Goal: Information Seeking & Learning: Find specific page/section

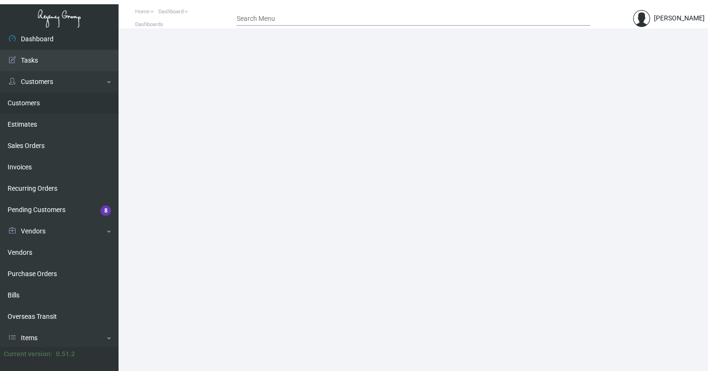
click at [37, 102] on link "Customers" at bounding box center [59, 102] width 119 height 21
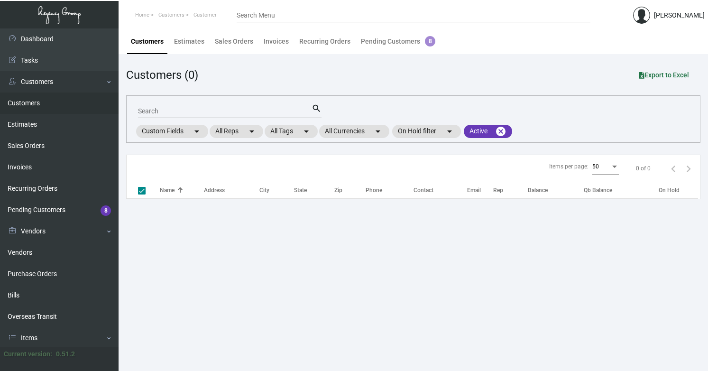
checkbox input "false"
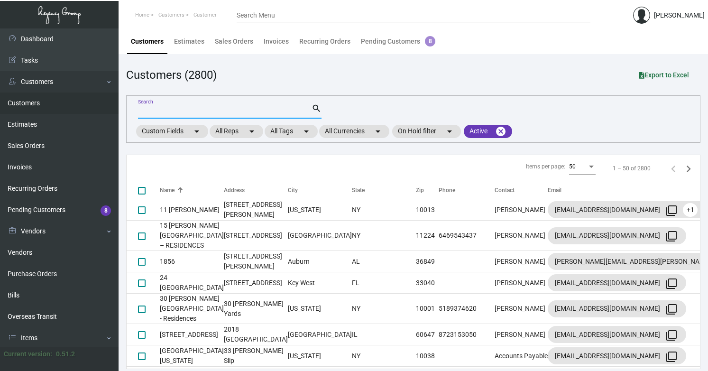
click at [218, 110] on input "Search" at bounding box center [225, 112] width 174 height 8
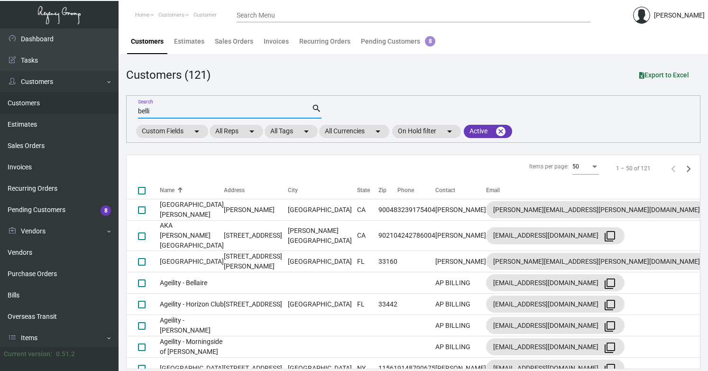
type input "belli"
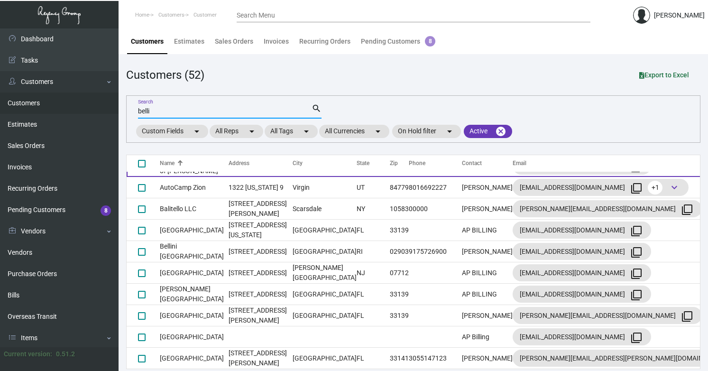
scroll to position [132, 0]
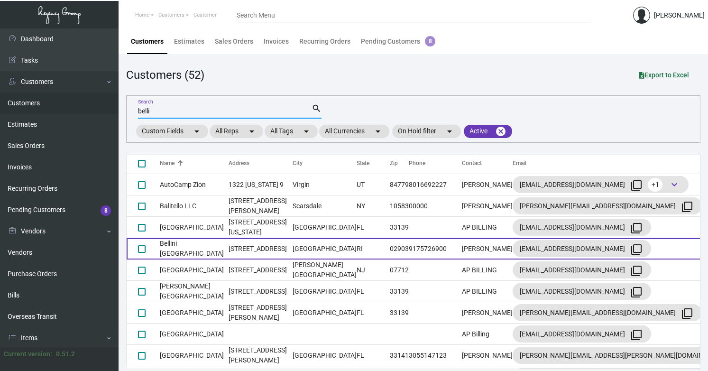
click at [180, 259] on td "Bellini [GEOGRAPHIC_DATA]" at bounding box center [194, 248] width 69 height 21
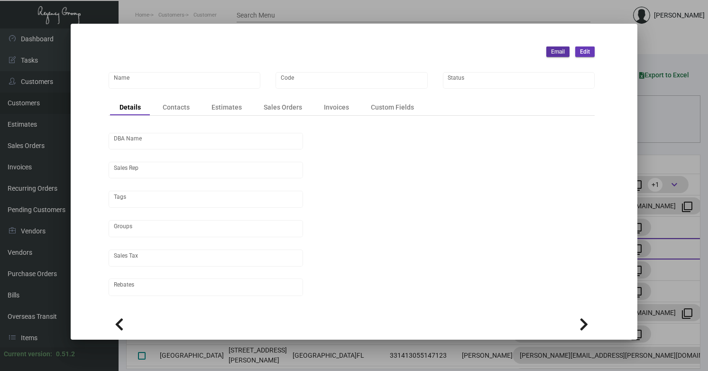
type input "Bellini [GEOGRAPHIC_DATA]"
type input "BELLP"
type input "Bellini Providence LLC"
type input "[PERSON_NAME]"
type input "Out of State"
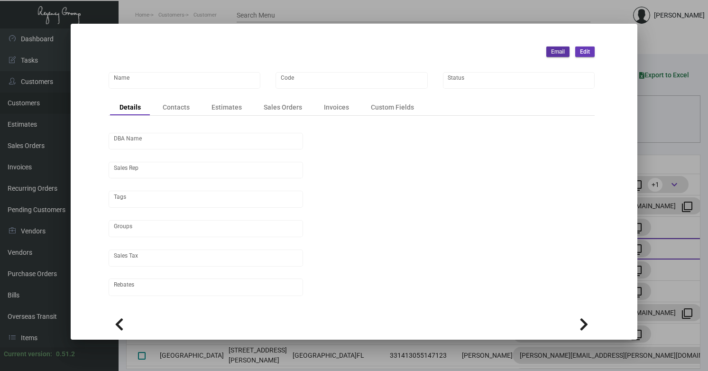
type input "Net 30"
type input "United States Dollar $"
type input "$ 0.00"
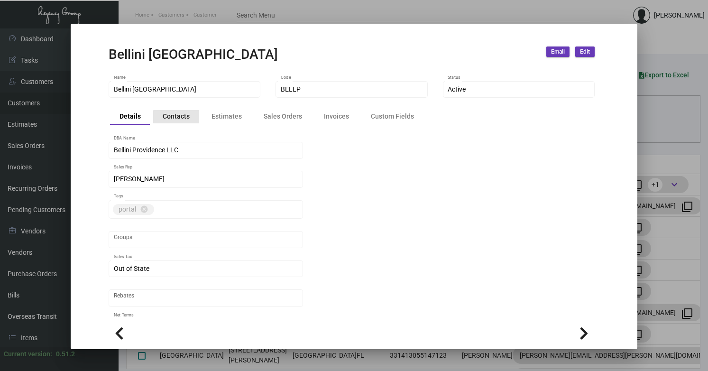
click at [186, 119] on div "Contacts" at bounding box center [176, 116] width 27 height 10
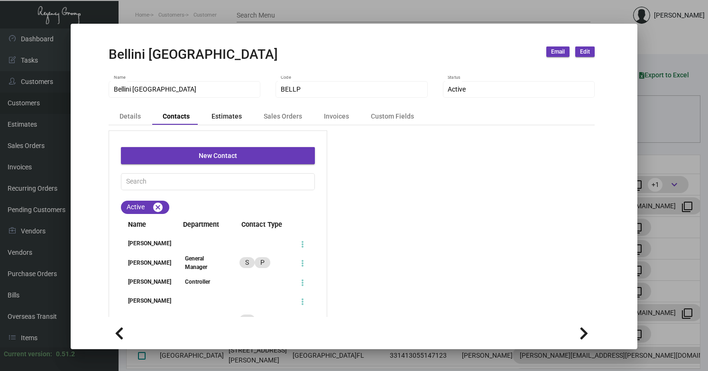
click at [221, 119] on div "Estimates" at bounding box center [226, 116] width 30 height 10
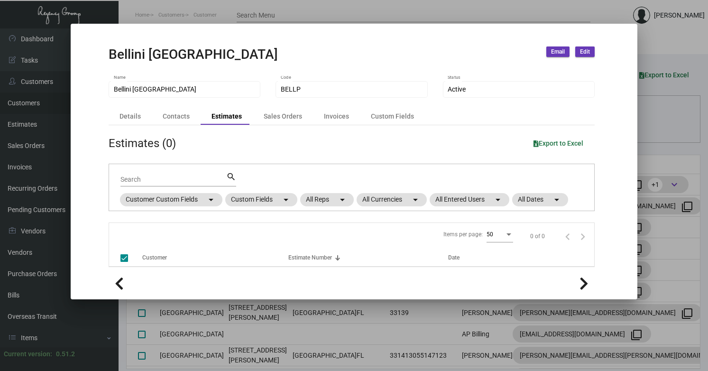
checkbox input "false"
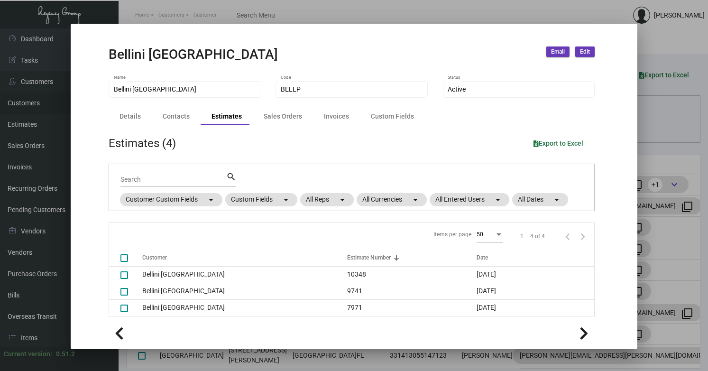
scroll to position [16, 0]
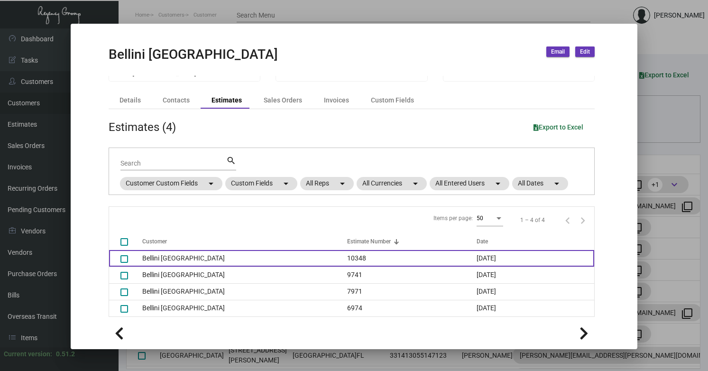
click at [178, 257] on td "Bellini [GEOGRAPHIC_DATA]" at bounding box center [244, 258] width 205 height 17
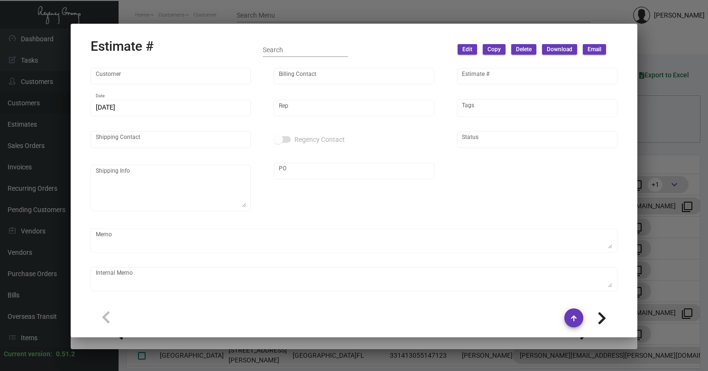
type input "Bellini [GEOGRAPHIC_DATA]"
type input "[PERSON_NAME]"
type input "10348"
type input "[DATE]"
type input "[PERSON_NAME]"
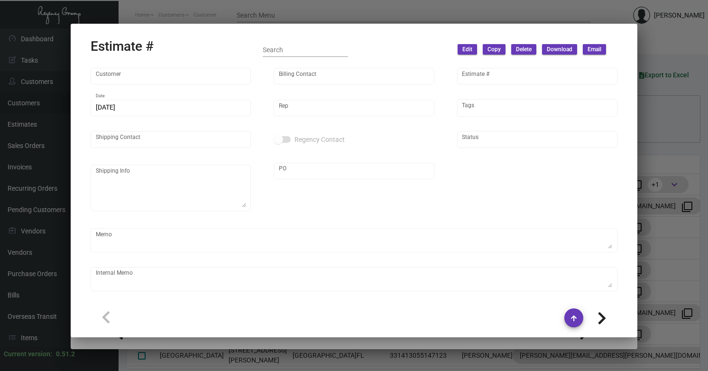
type input "United States Dollar $"
type input "$ 0.00"
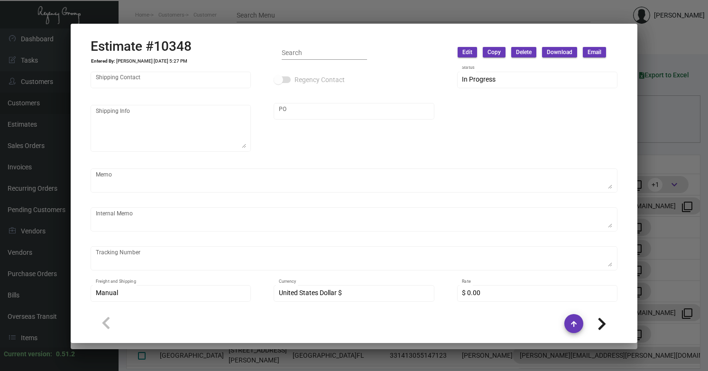
scroll to position [120, 0]
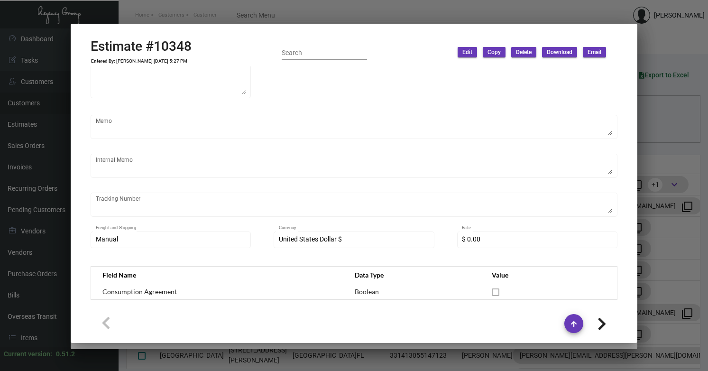
click at [605, 325] on icon at bounding box center [601, 324] width 9 height 14
type input "9741"
type input "[DATE]"
checkbox input "true"
type textarea "Regency Group NJ - [PERSON_NAME] [STREET_ADDRESS]"
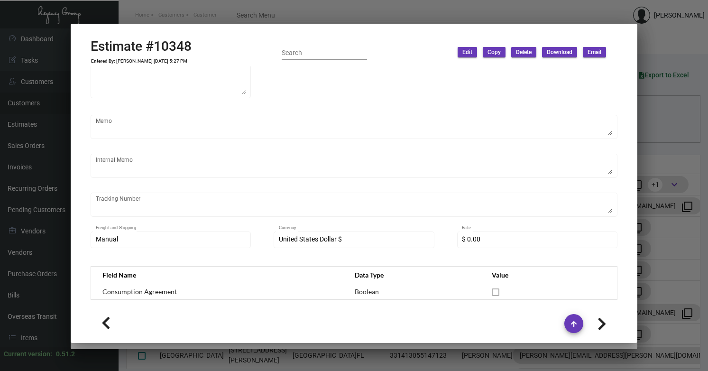
type input "rd"
type input "[DATE]"
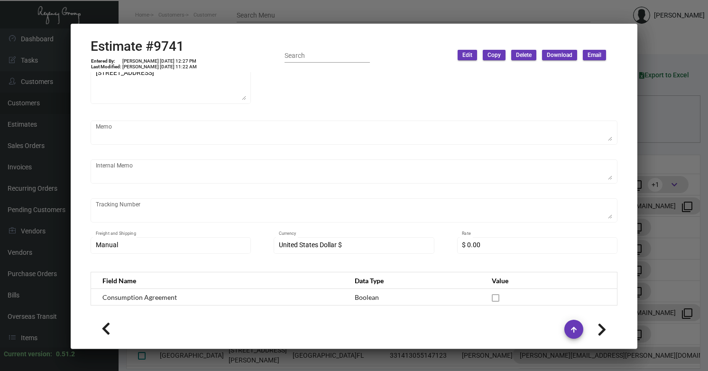
click at [659, 69] on div at bounding box center [354, 185] width 708 height 371
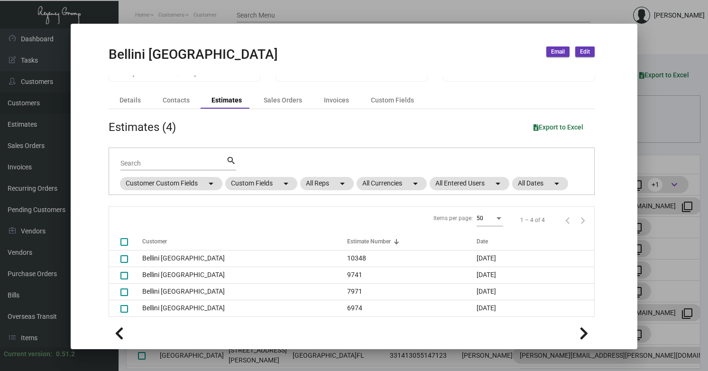
click at [121, 55] on h2 "Bellini [GEOGRAPHIC_DATA]" at bounding box center [193, 54] width 169 height 16
copy h2 "[PERSON_NAME]"
click at [14, 165] on div at bounding box center [354, 185] width 708 height 371
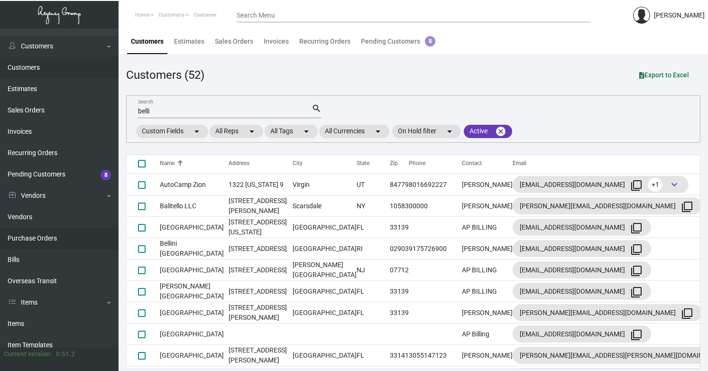
scroll to position [39, 0]
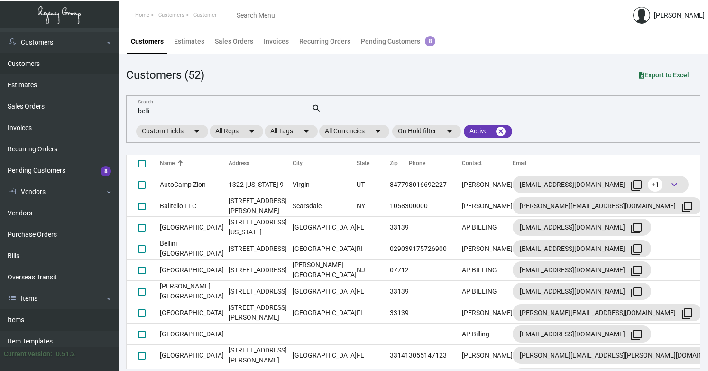
click at [17, 317] on link "Items" at bounding box center [59, 319] width 119 height 21
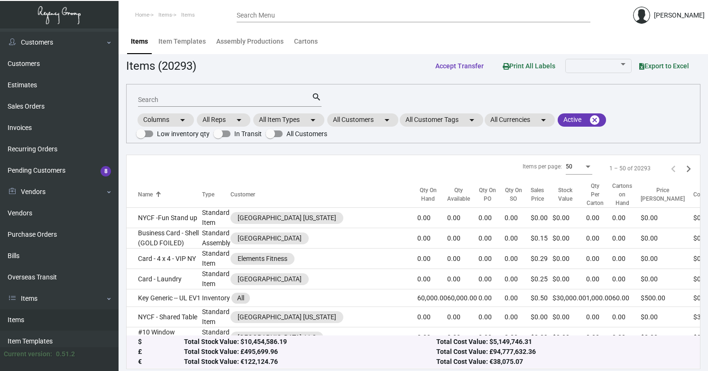
click at [196, 100] on input "Search" at bounding box center [225, 100] width 174 height 8
paste input "[PERSON_NAME]"
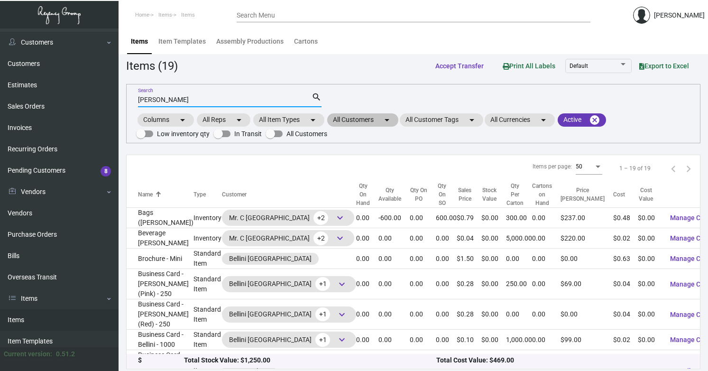
type input "[PERSON_NAME]"
click at [378, 117] on mat-chip "All Customers arrow_drop_down" at bounding box center [362, 119] width 71 height 13
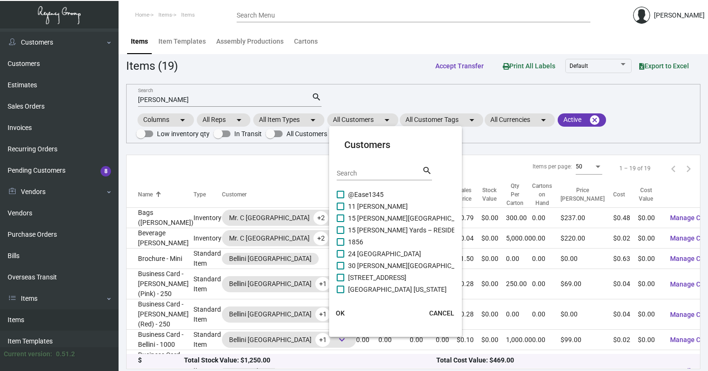
click at [353, 175] on input "Search" at bounding box center [379, 174] width 85 height 8
paste input "[PERSON_NAME]"
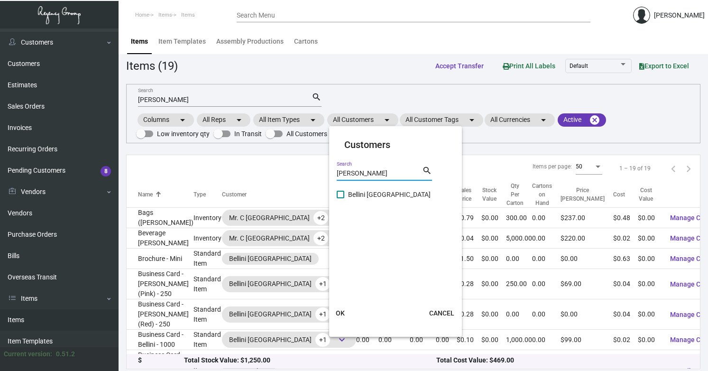
type input "[PERSON_NAME]"
click at [342, 193] on span at bounding box center [341, 195] width 8 height 8
click at [340, 198] on input "Bellini [GEOGRAPHIC_DATA]" at bounding box center [340, 198] width 0 height 0
checkbox input "true"
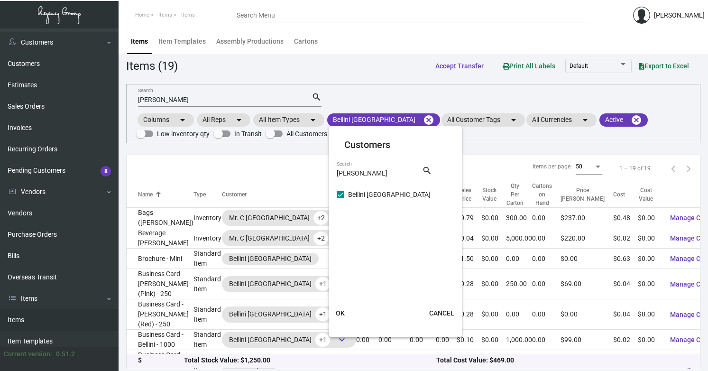
click at [344, 314] on span "OK" at bounding box center [340, 313] width 9 height 8
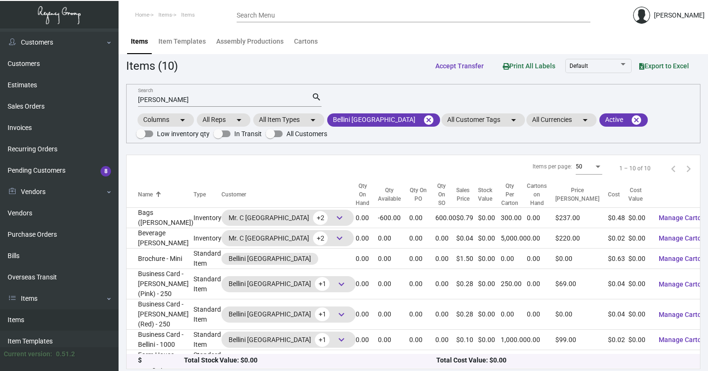
click at [193, 100] on input "[PERSON_NAME]" at bounding box center [225, 100] width 174 height 8
click at [199, 152] on app-items "Items (10) Accept Transfer Print All Labels Default Export to Excel Search sear…" at bounding box center [413, 213] width 574 height 312
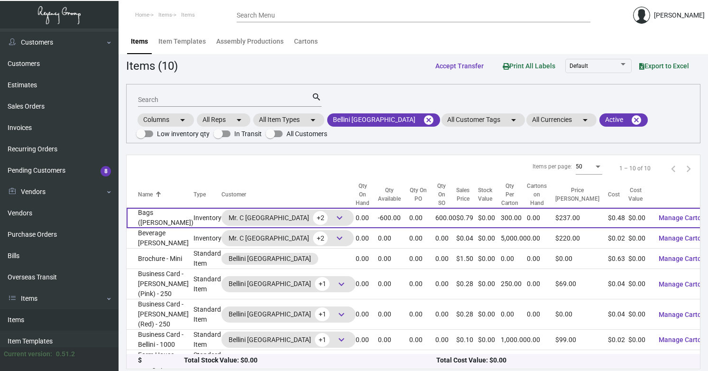
click at [161, 224] on td "Bags ([PERSON_NAME])" at bounding box center [160, 218] width 67 height 20
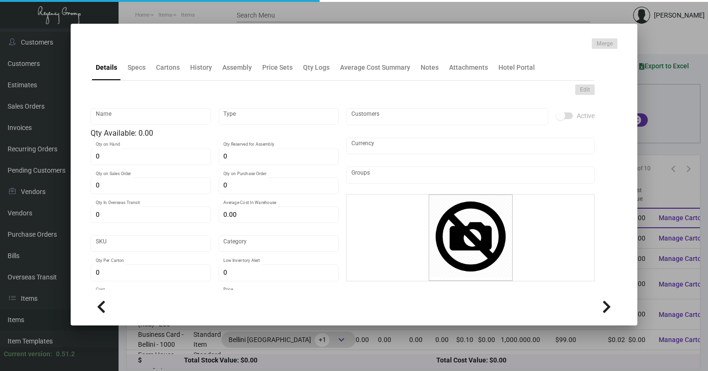
type input "Bags ([PERSON_NAME])"
type input "Inventory"
type input "600"
type input "$ 7.425"
type input "2338"
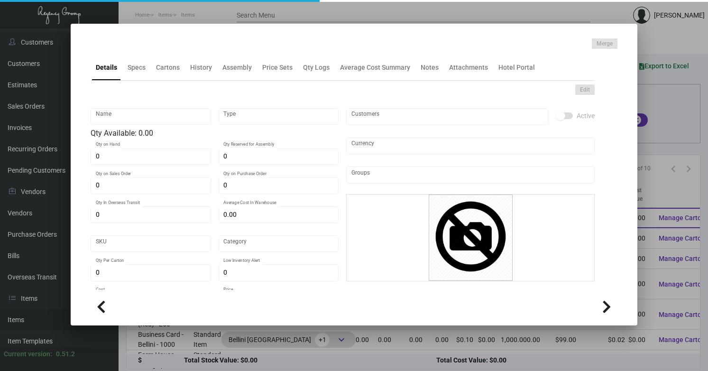
type input "Standard"
type input "300"
type input "2,000"
type input "$ 0.48"
type input "$ 0.79"
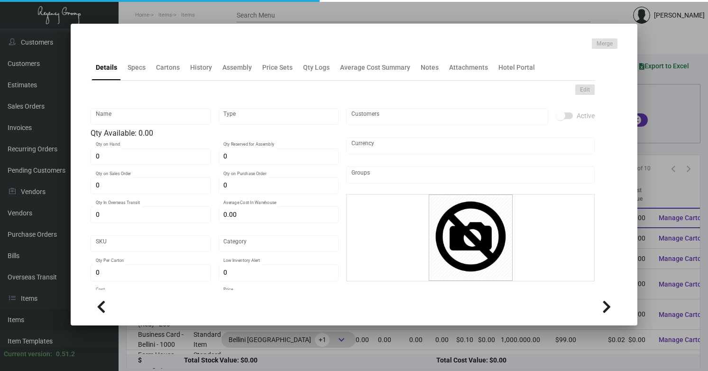
type textarea "Bags ([PERSON_NAME]): Size 13" x 7" x 13", white Kraft paper bag material, prin…"
type textarea "Bags ([PERSON_NAME])"
checkbox input "true"
type input "United States Dollar $"
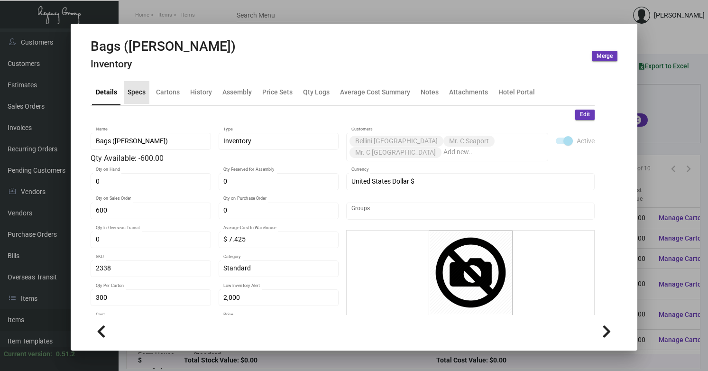
click at [145, 95] on div "Specs" at bounding box center [137, 92] width 26 height 23
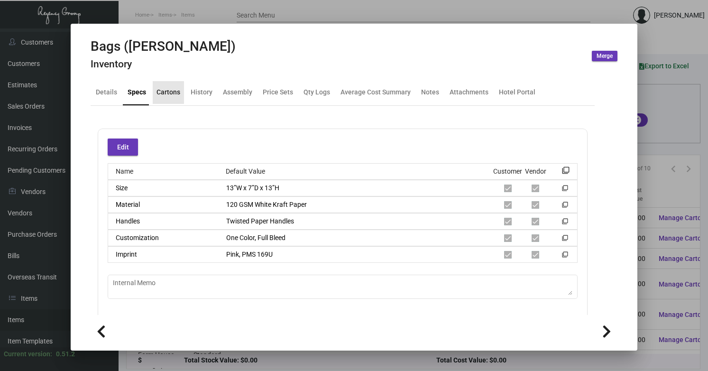
click at [165, 94] on div "Cartons" at bounding box center [168, 92] width 24 height 10
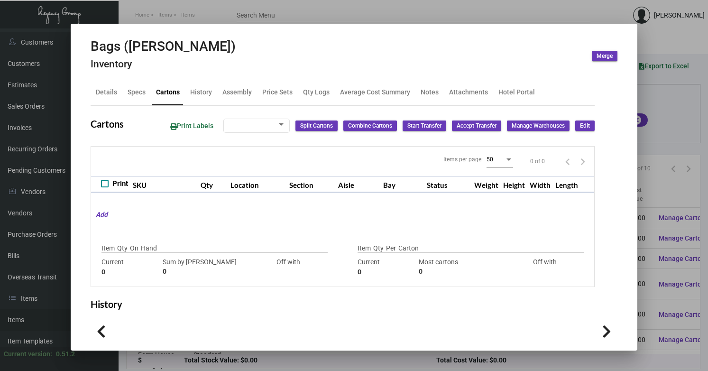
type input "310"
type input "-310"
type input "300"
type input "0"
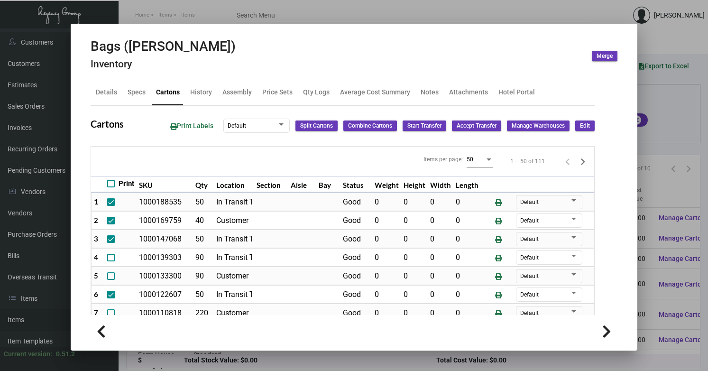
click at [646, 50] on div at bounding box center [354, 185] width 708 height 371
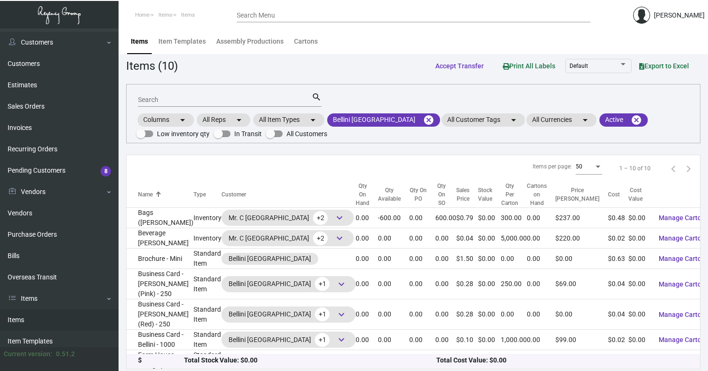
click at [322, 55] on main "Items Item Templates Assembly Productions Cartons Items (10) Accept Transfer Pr…" at bounding box center [413, 200] width 589 height 345
